Goal: Task Accomplishment & Management: Use online tool/utility

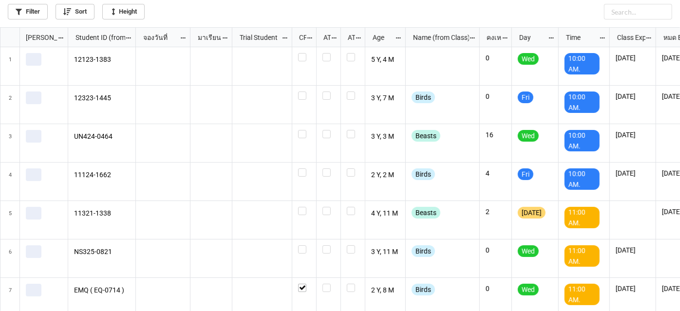
scroll to position [279, 675]
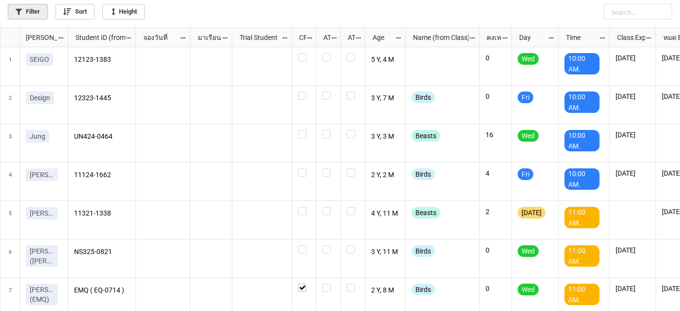
click at [36, 11] on link "Filter" at bounding box center [28, 12] width 40 height 16
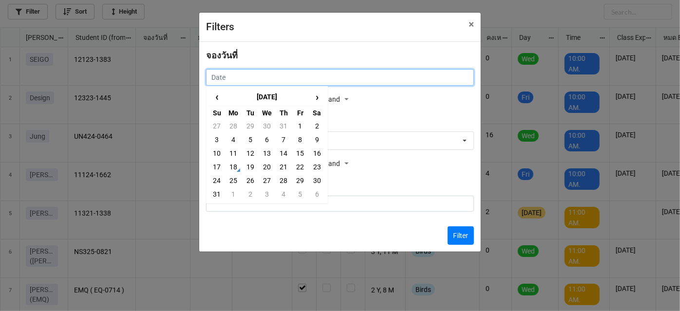
click at [340, 80] on input "text" at bounding box center [340, 77] width 268 height 17
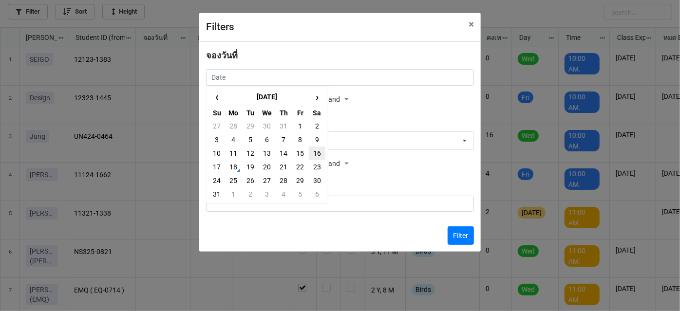
click at [317, 157] on td "16" at bounding box center [317, 154] width 17 height 14
type input "[DATE]"
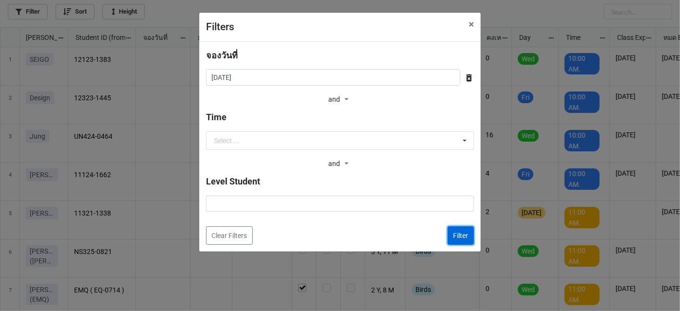
drag, startPoint x: 468, startPoint y: 228, endPoint x: 453, endPoint y: 229, distance: 14.6
click at [466, 228] on button "Filter" at bounding box center [461, 235] width 26 height 19
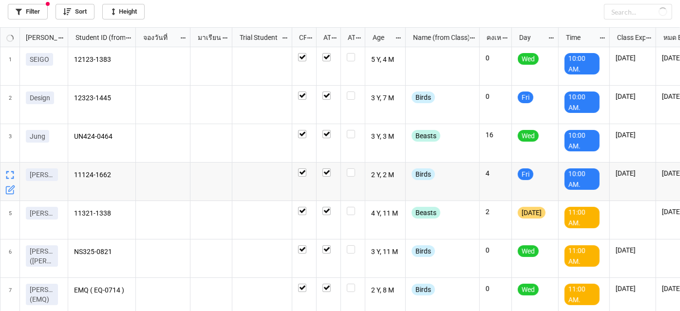
checkbox input "true"
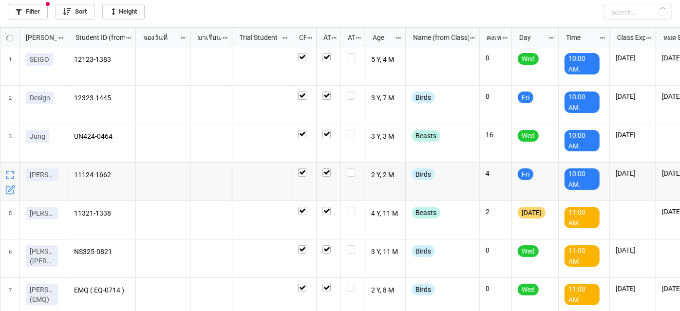
checkbox input "true"
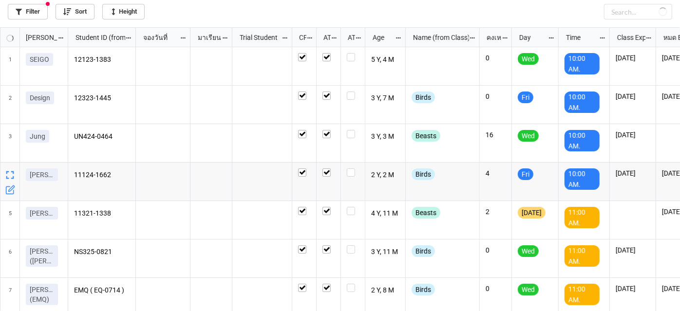
checkbox input "true"
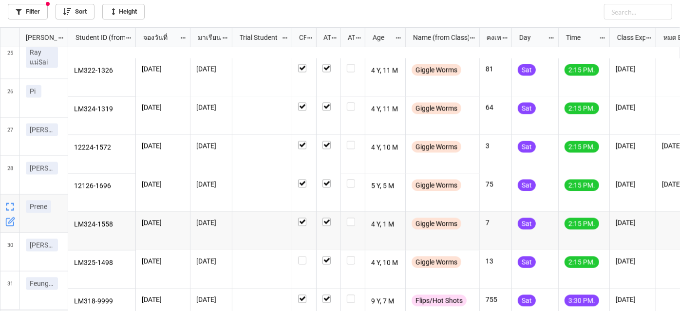
scroll to position [886, 0]
